Goal: Transaction & Acquisition: Purchase product/service

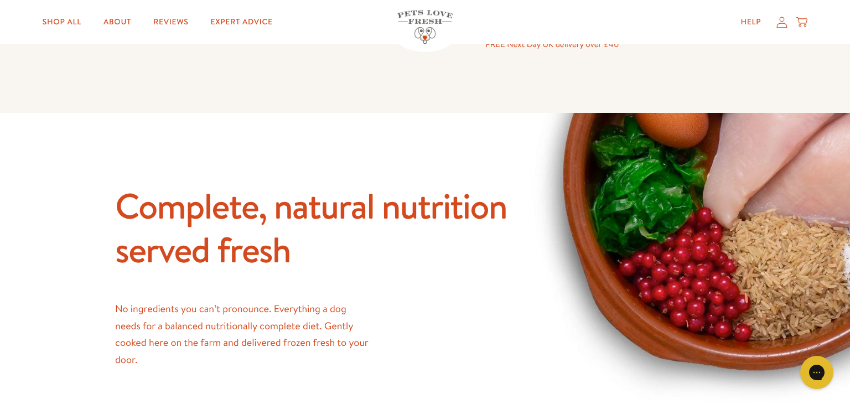
scroll to position [726, 0]
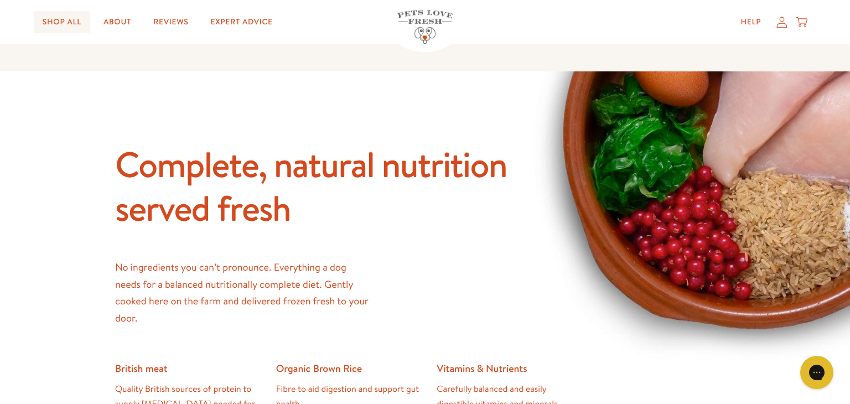
click at [62, 25] on link "Shop All" at bounding box center [62, 22] width 56 height 22
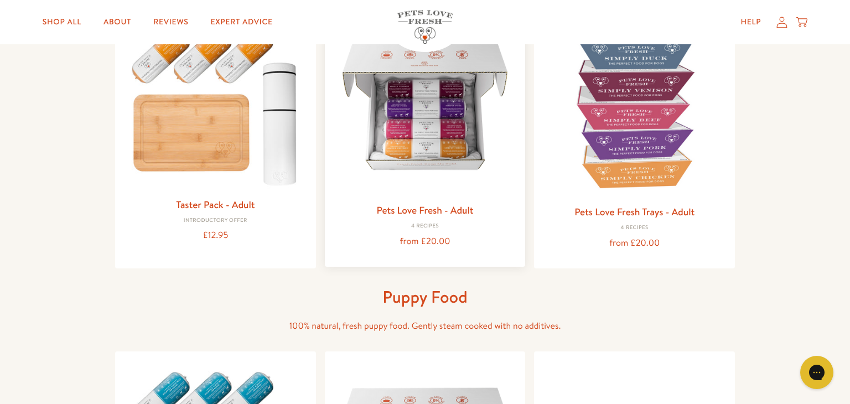
scroll to position [146, 0]
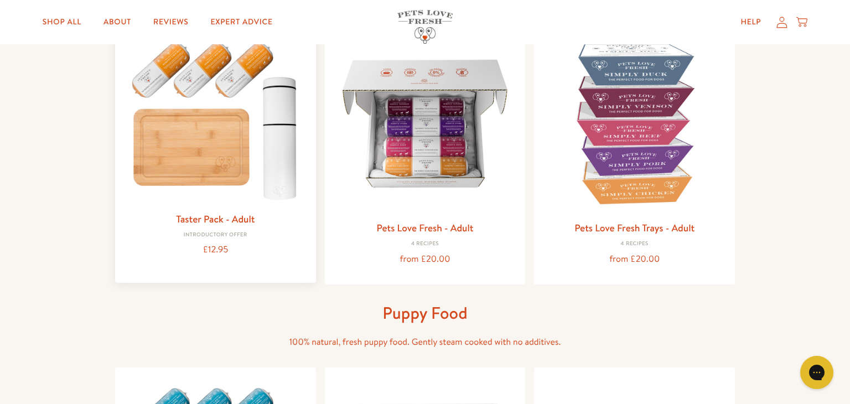
click at [241, 220] on link "Taster Pack - Adult" at bounding box center [215, 219] width 79 height 14
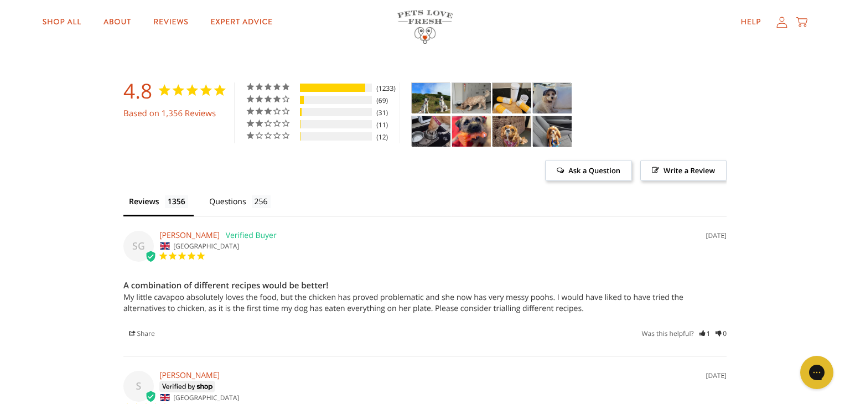
scroll to position [2455, 0]
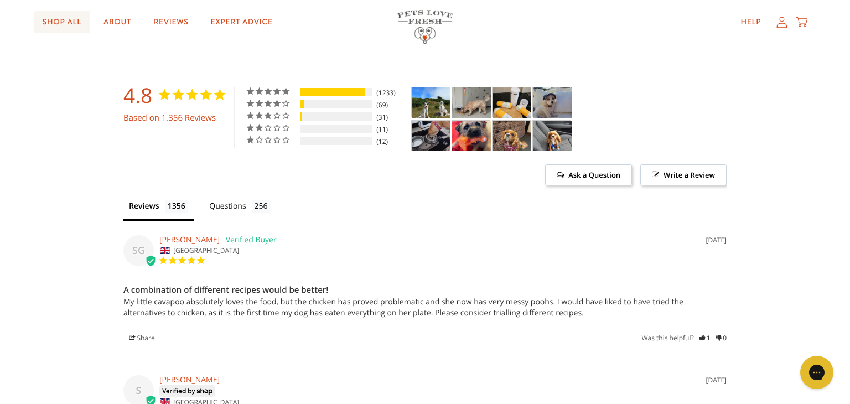
click at [61, 23] on link "Shop All" at bounding box center [62, 22] width 56 height 22
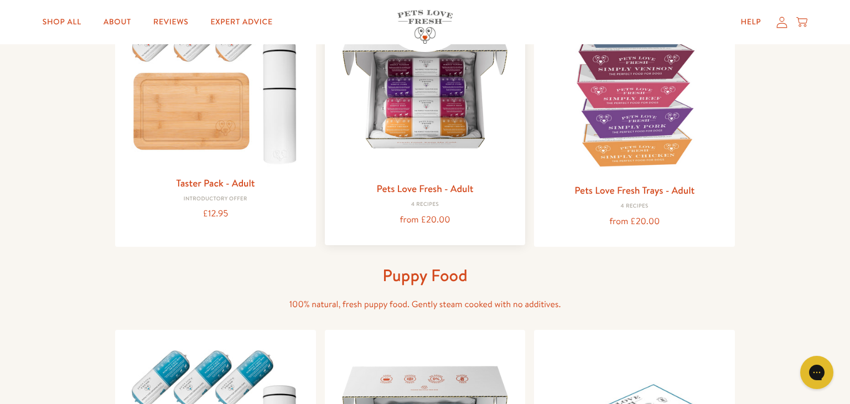
scroll to position [183, 0]
click at [464, 188] on link "Pets Love Fresh - Adult" at bounding box center [424, 189] width 97 height 14
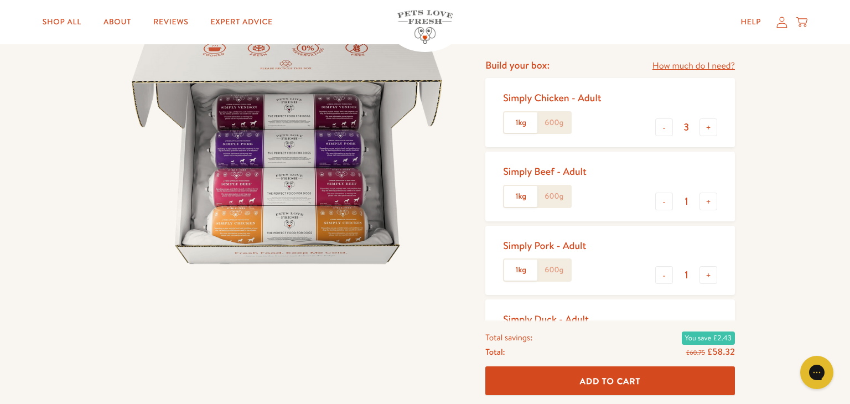
scroll to position [132, 0]
click at [668, 277] on button "-" at bounding box center [664, 275] width 18 height 18
type input "0"
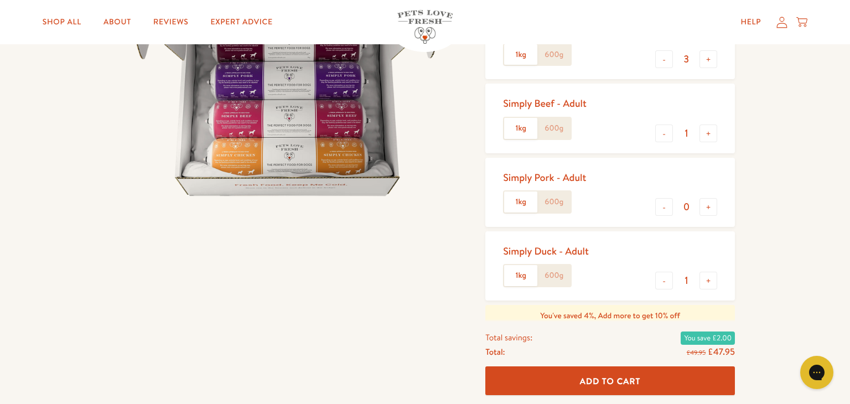
scroll to position [206, 0]
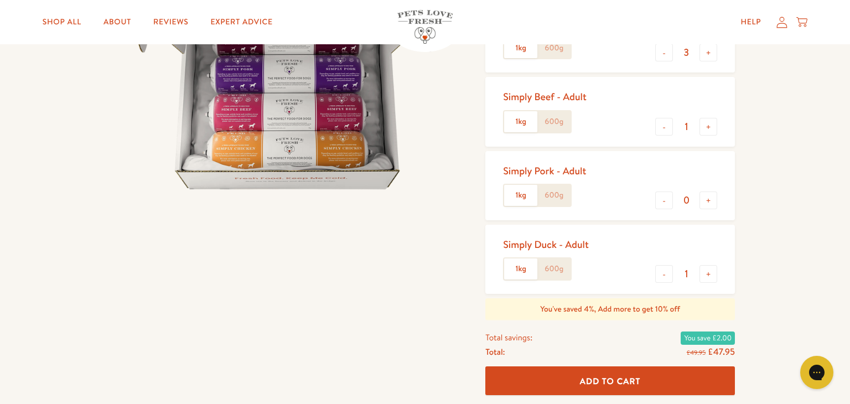
click at [687, 276] on input "1" at bounding box center [686, 274] width 27 height 12
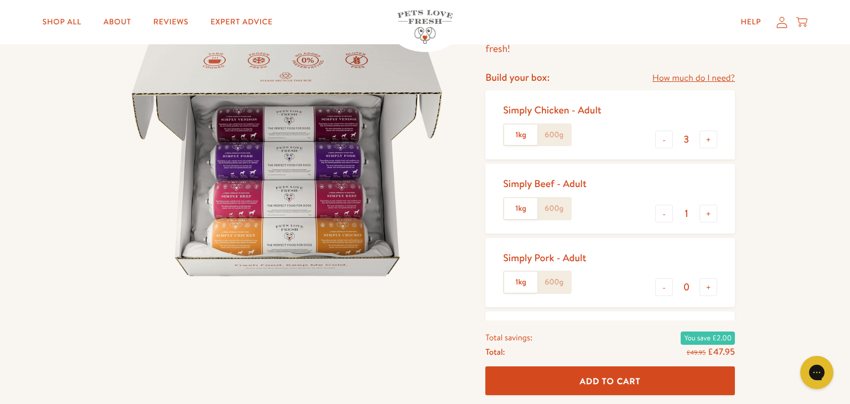
scroll to position [117, 0]
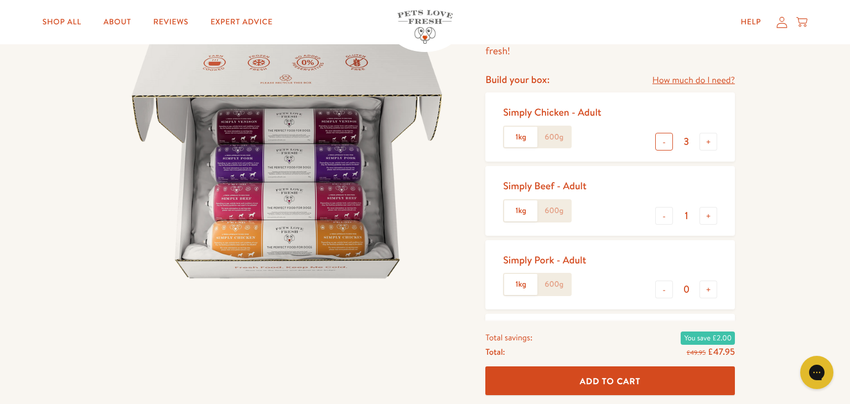
click at [662, 146] on button "-" at bounding box center [664, 142] width 18 height 18
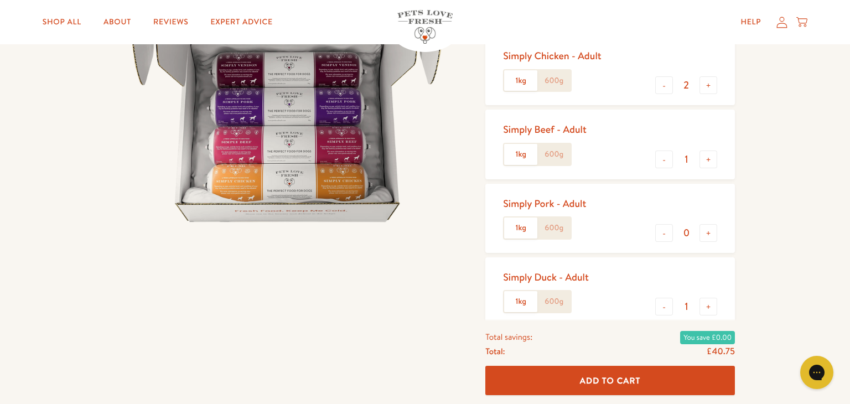
scroll to position [159, 0]
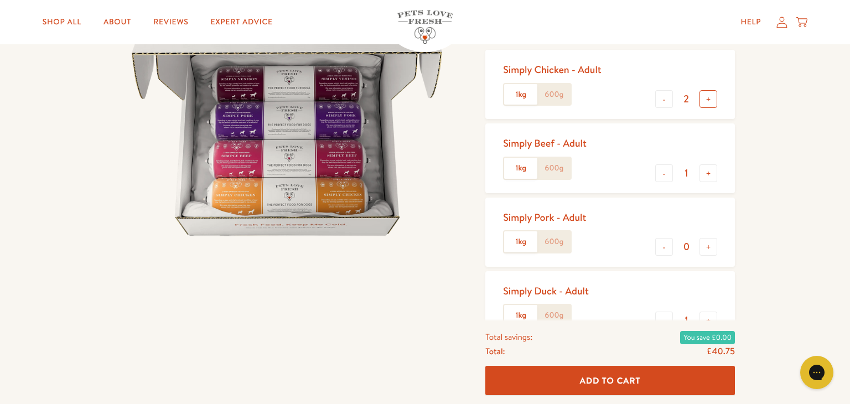
click at [709, 101] on button "+" at bounding box center [708, 99] width 18 height 18
type input "3"
click at [660, 176] on button "-" at bounding box center [664, 173] width 18 height 18
type input "0"
click at [711, 100] on button "+" at bounding box center [708, 99] width 18 height 18
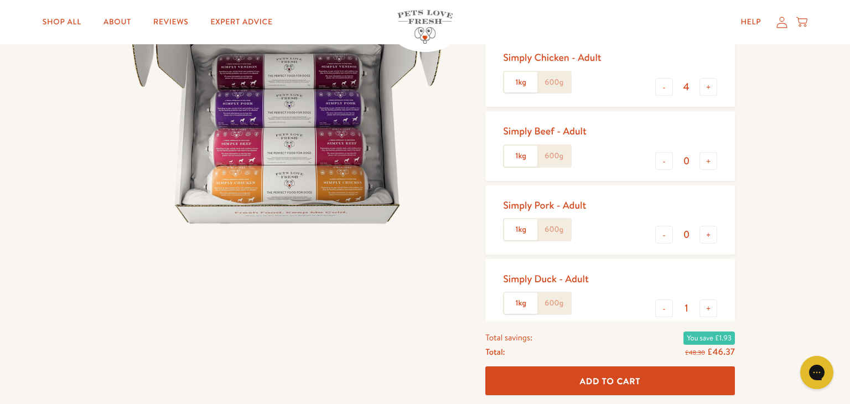
scroll to position [189, 0]
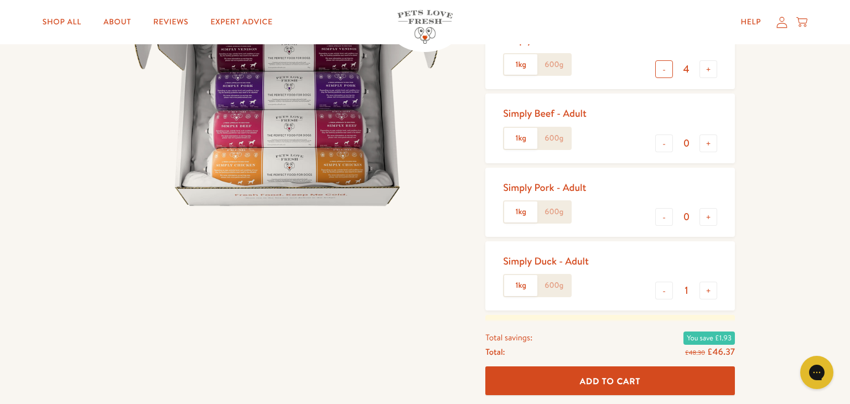
click at [663, 74] on button "-" at bounding box center [664, 69] width 18 height 18
type input "3"
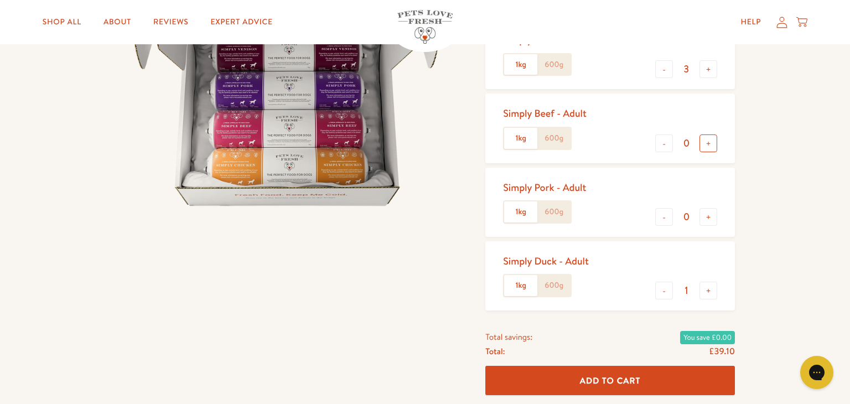
click at [707, 143] on button "+" at bounding box center [708, 143] width 18 height 18
type input "1"
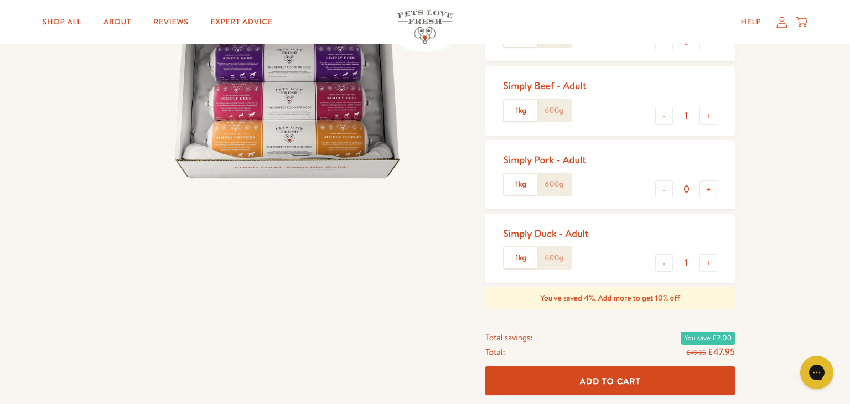
scroll to position [208, 0]
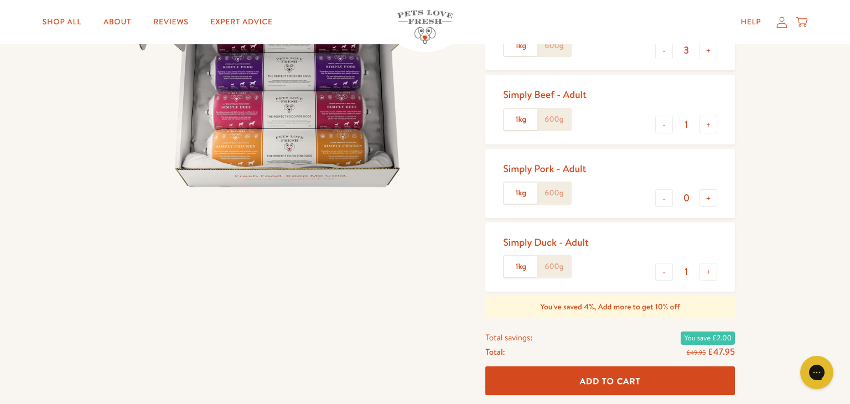
click at [557, 123] on label "600g" at bounding box center [553, 119] width 33 height 21
click at [0, 0] on input "600g" at bounding box center [0, 0] width 0 height 0
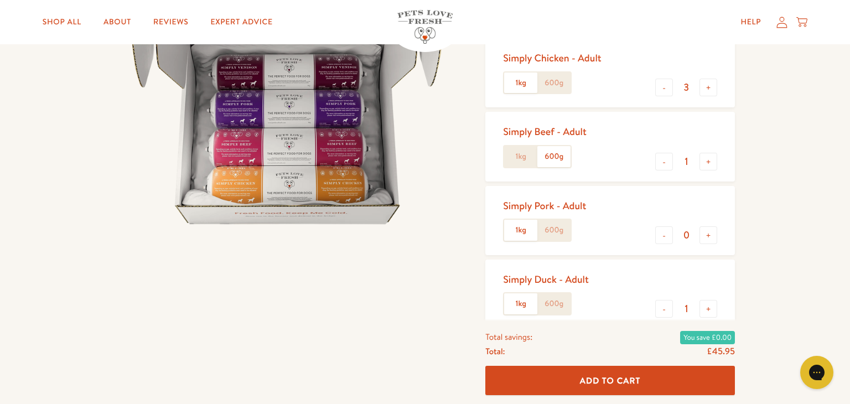
scroll to position [169, 0]
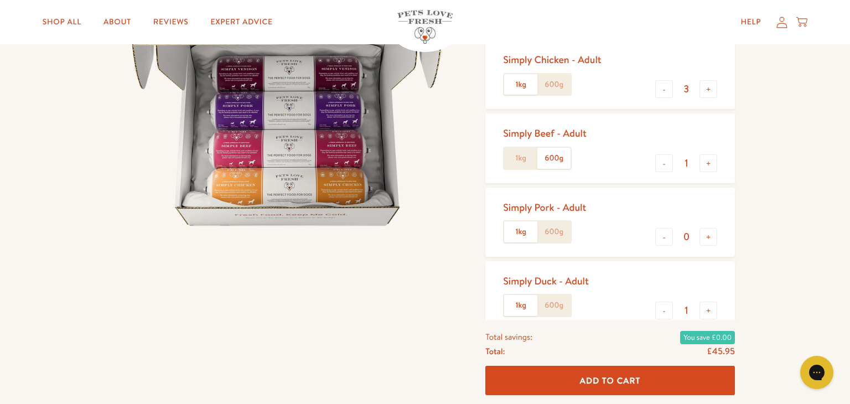
click at [558, 85] on label "600g" at bounding box center [553, 84] width 33 height 21
click at [0, 0] on input "600g" at bounding box center [0, 0] width 0 height 0
click at [709, 91] on button "+" at bounding box center [708, 89] width 18 height 18
type input "4"
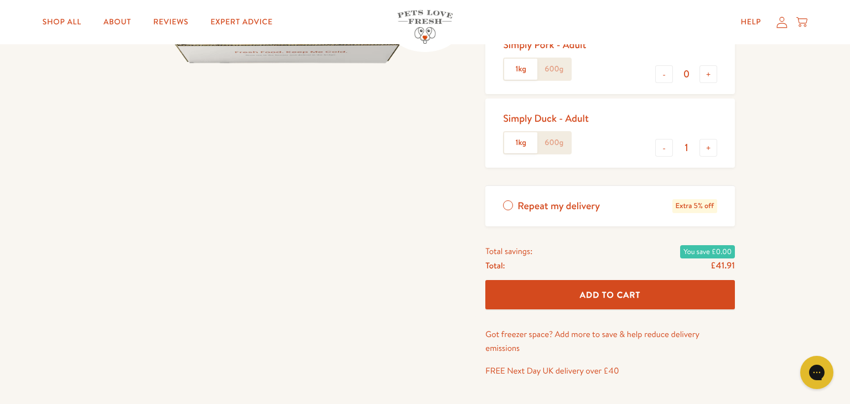
scroll to position [356, 0]
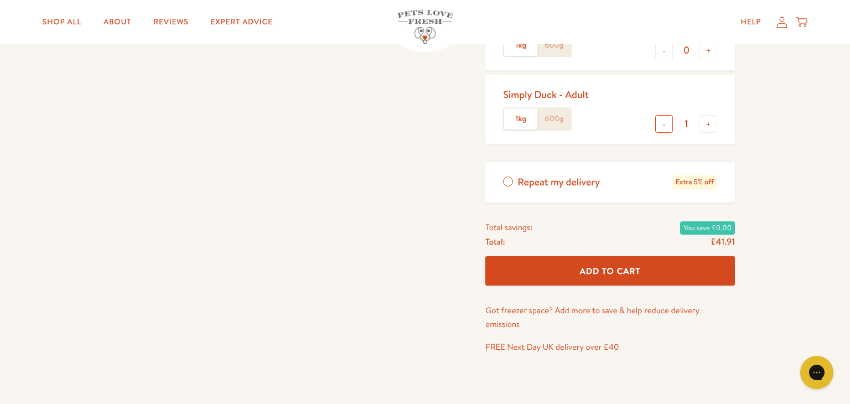
click at [666, 126] on button "-" at bounding box center [664, 124] width 18 height 18
type input "0"
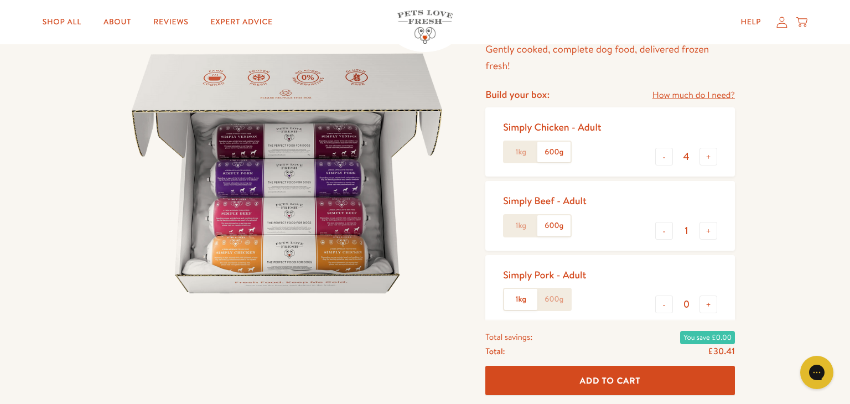
scroll to position [99, 0]
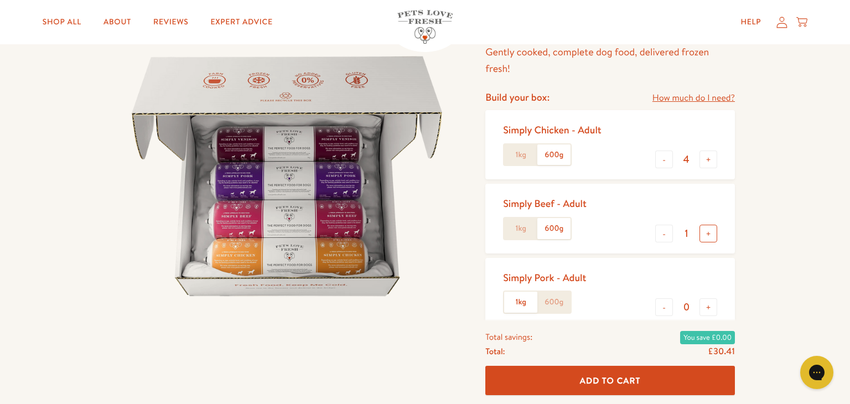
click at [706, 234] on button "+" at bounding box center [708, 234] width 18 height 18
type input "2"
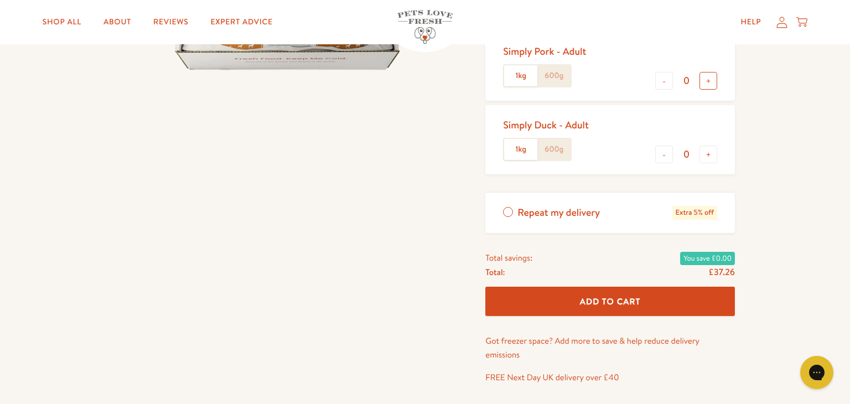
scroll to position [325, 0]
click at [510, 210] on label "Repeat my delivery Extra 5% off" at bounding box center [610, 213] width 250 height 40
click at [0, 0] on input "Repeat my delivery Extra 5% off" at bounding box center [0, 0] width 0 height 0
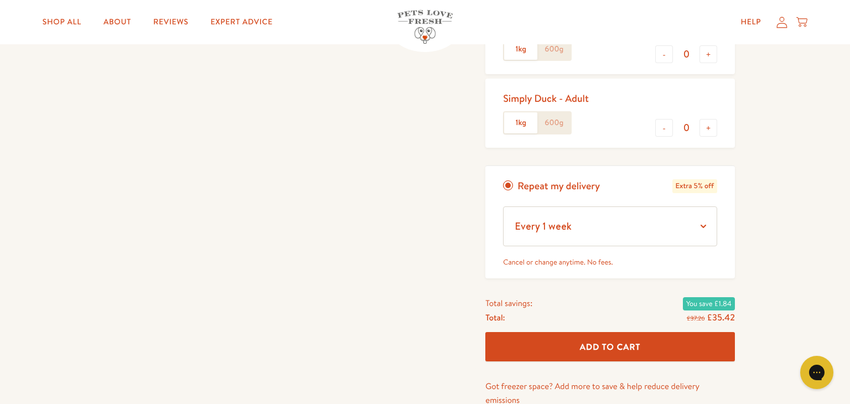
scroll to position [353, 0]
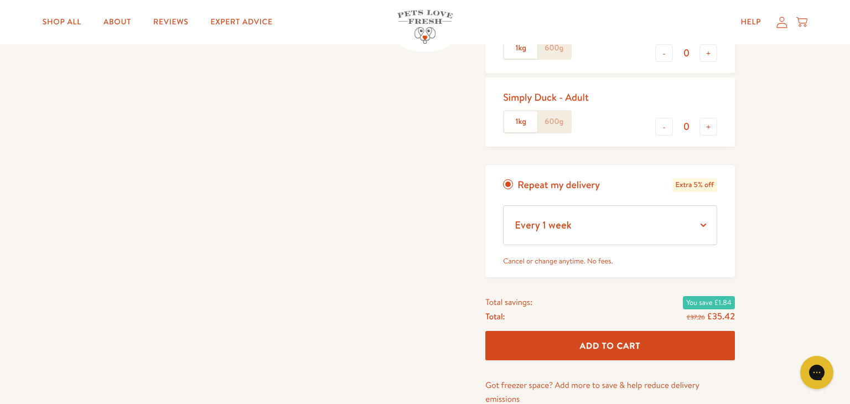
click at [509, 181] on label "Repeat my delivery Extra 5% off" at bounding box center [610, 185] width 250 height 40
click at [0, 0] on input "Repeat my delivery Extra 5% off" at bounding box center [0, 0] width 0 height 0
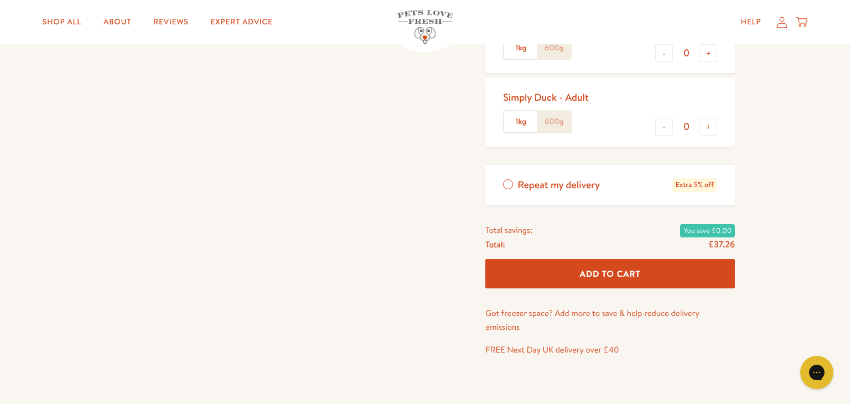
click at [613, 274] on span "Add To Cart" at bounding box center [610, 274] width 61 height 12
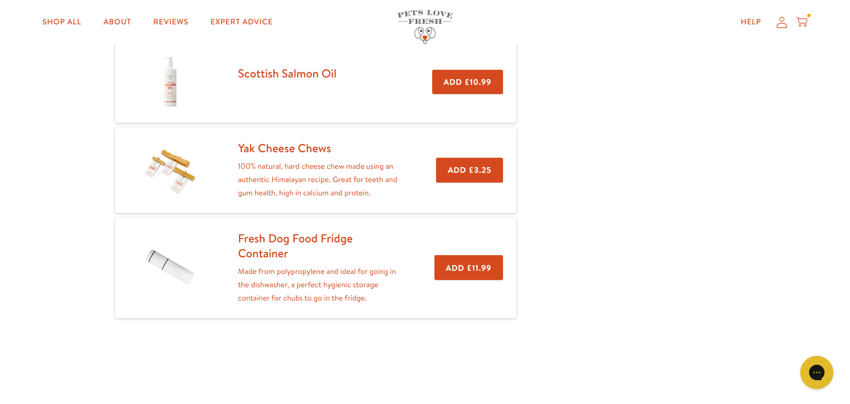
scroll to position [232, 0]
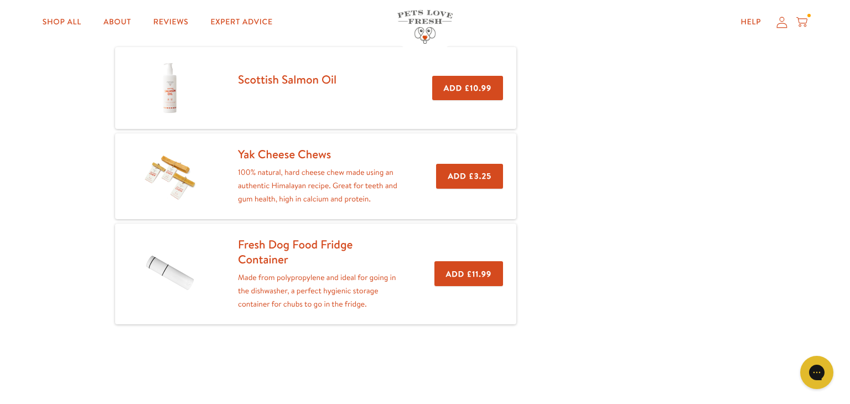
click at [474, 177] on button "Add £3.25" at bounding box center [469, 176] width 67 height 25
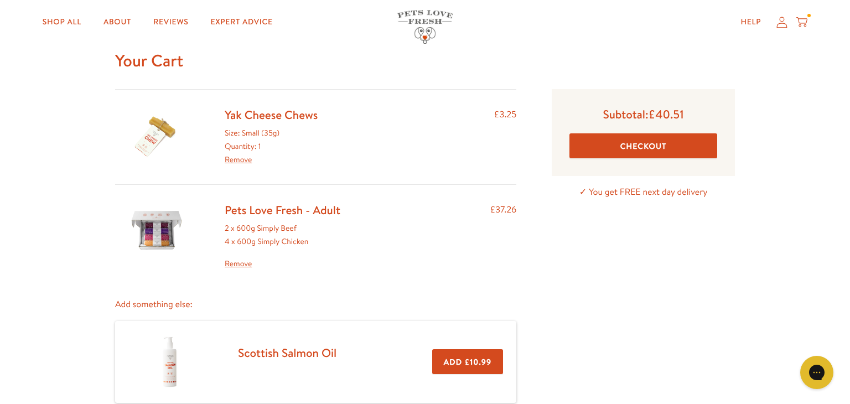
scroll to position [33, 0]
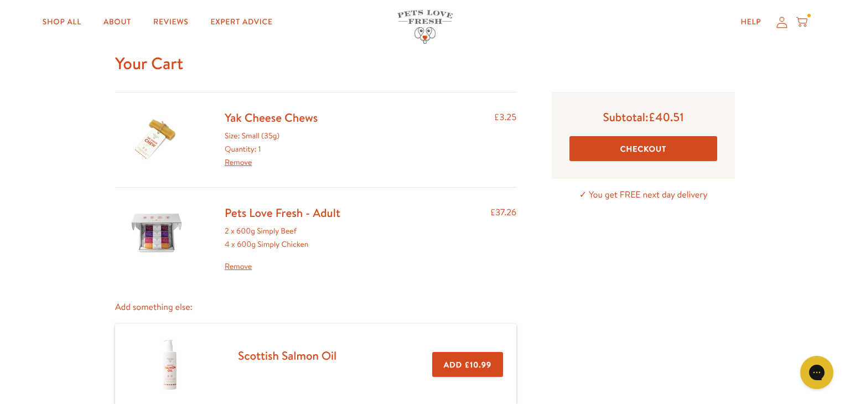
click at [642, 153] on button "Checkout" at bounding box center [643, 148] width 148 height 25
